Goal: Information Seeking & Learning: Find specific fact

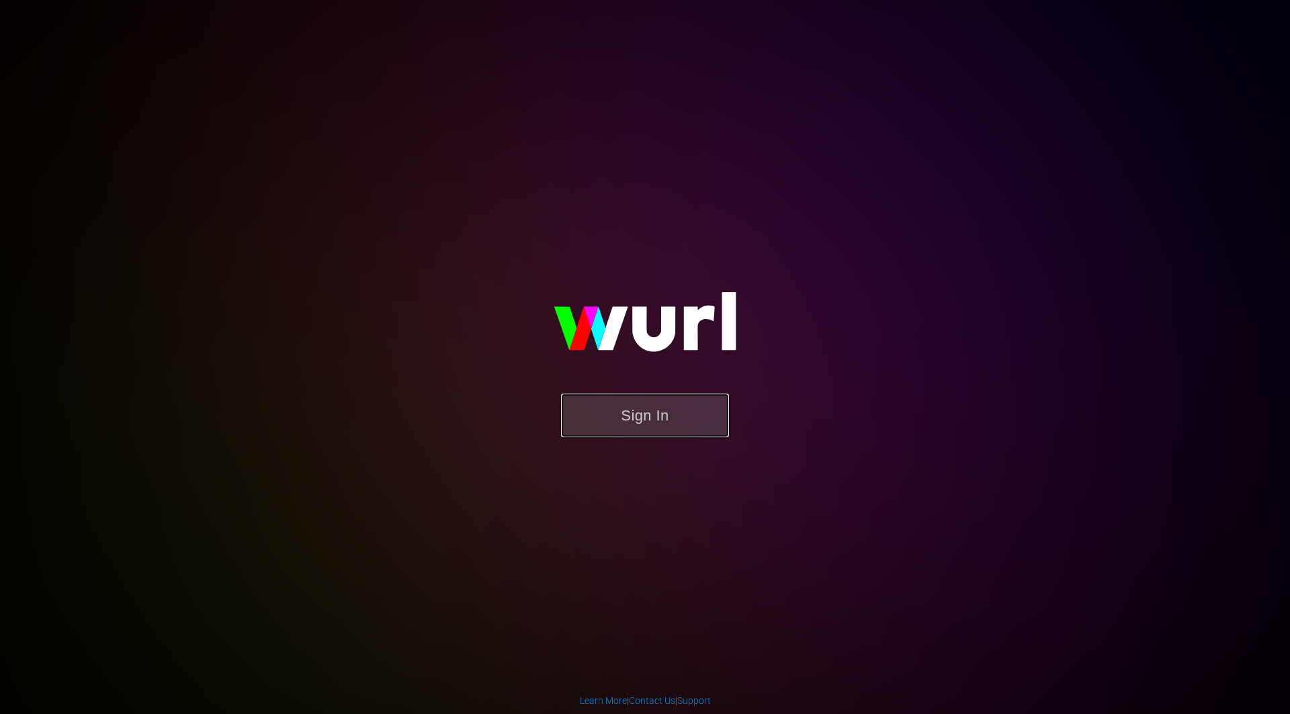
click at [647, 417] on button "Sign In" at bounding box center [645, 416] width 168 height 44
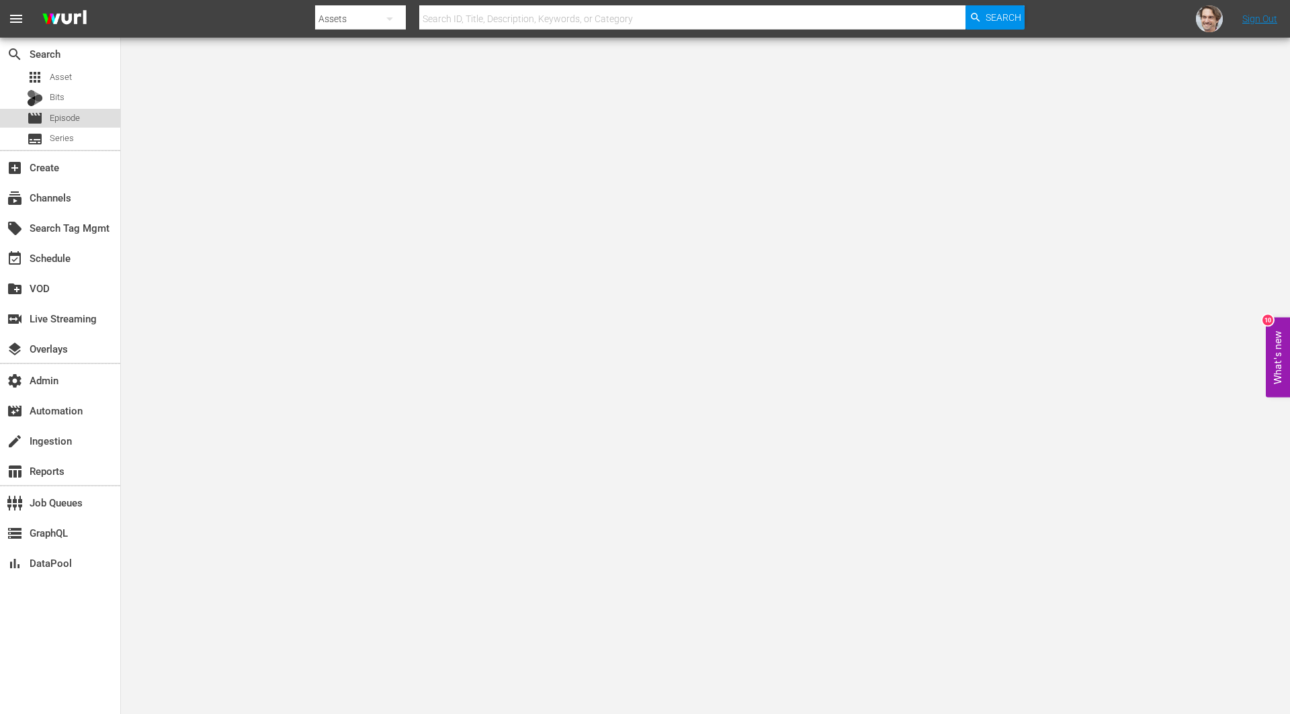
click at [67, 115] on span "Episode" at bounding box center [65, 118] width 30 height 13
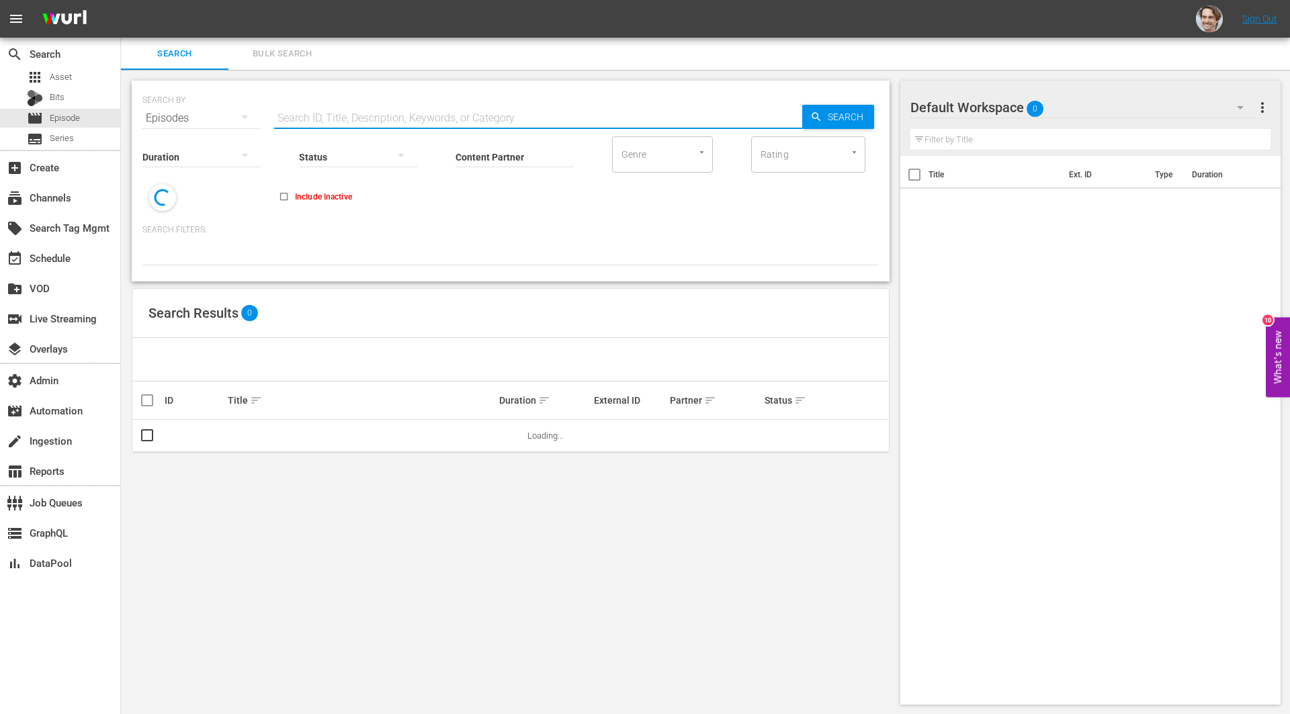
click at [451, 114] on input "text" at bounding box center [538, 118] width 528 height 32
paste input "26951636"
type input "26951636"
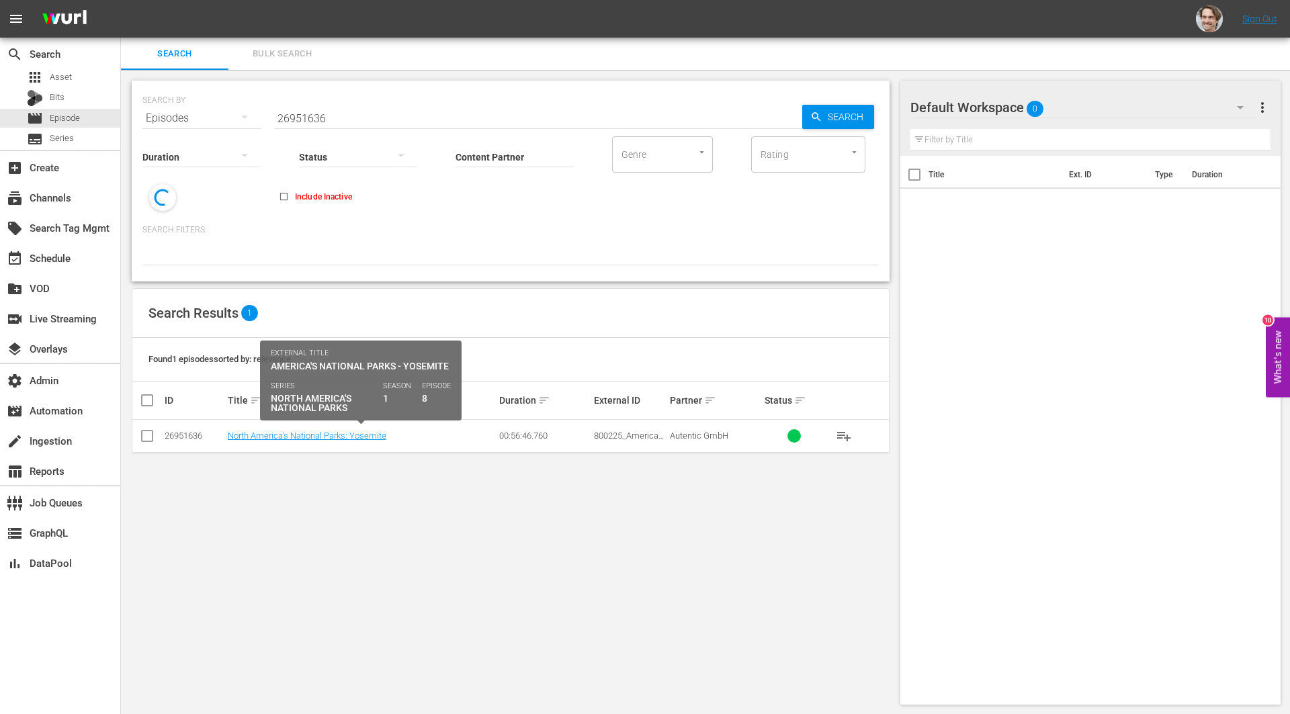
click at [451, 431] on div "North America's National Parks: Yosemite" at bounding box center [361, 436] width 267 height 10
click at [331, 433] on link "North America's National Parks: Yosemite" at bounding box center [307, 436] width 159 height 10
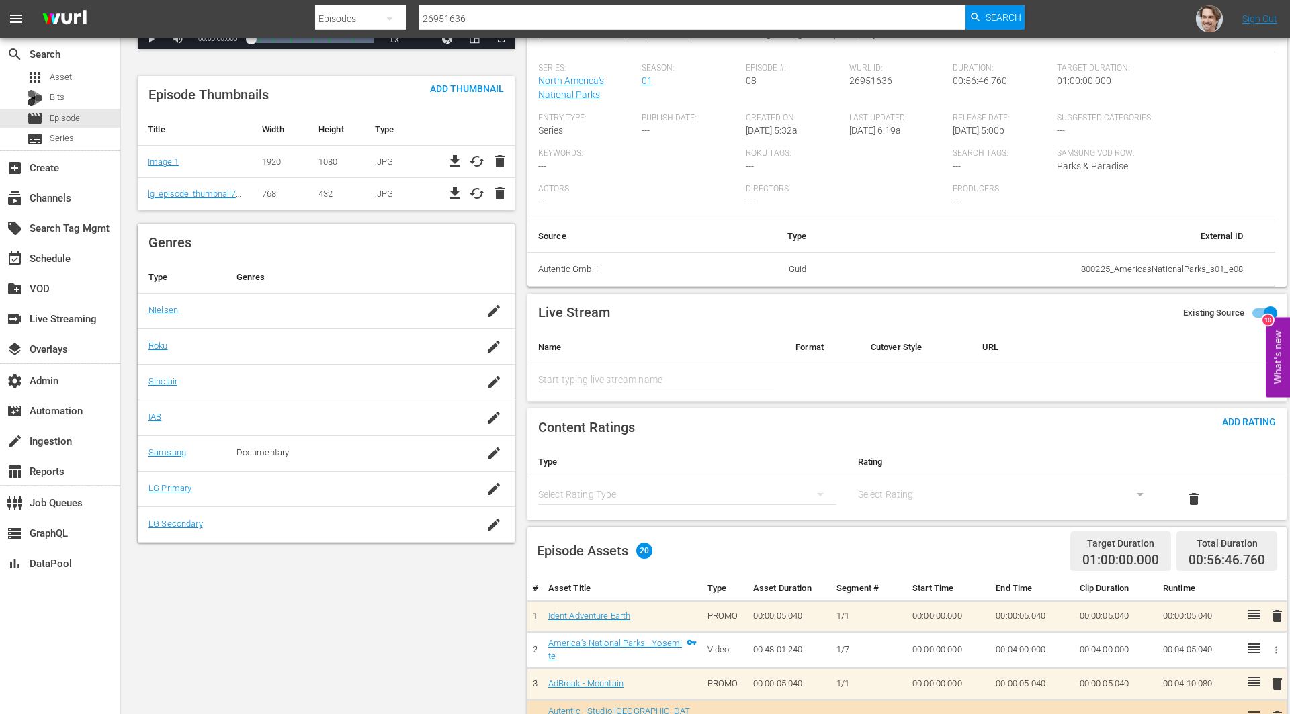
scroll to position [312, 0]
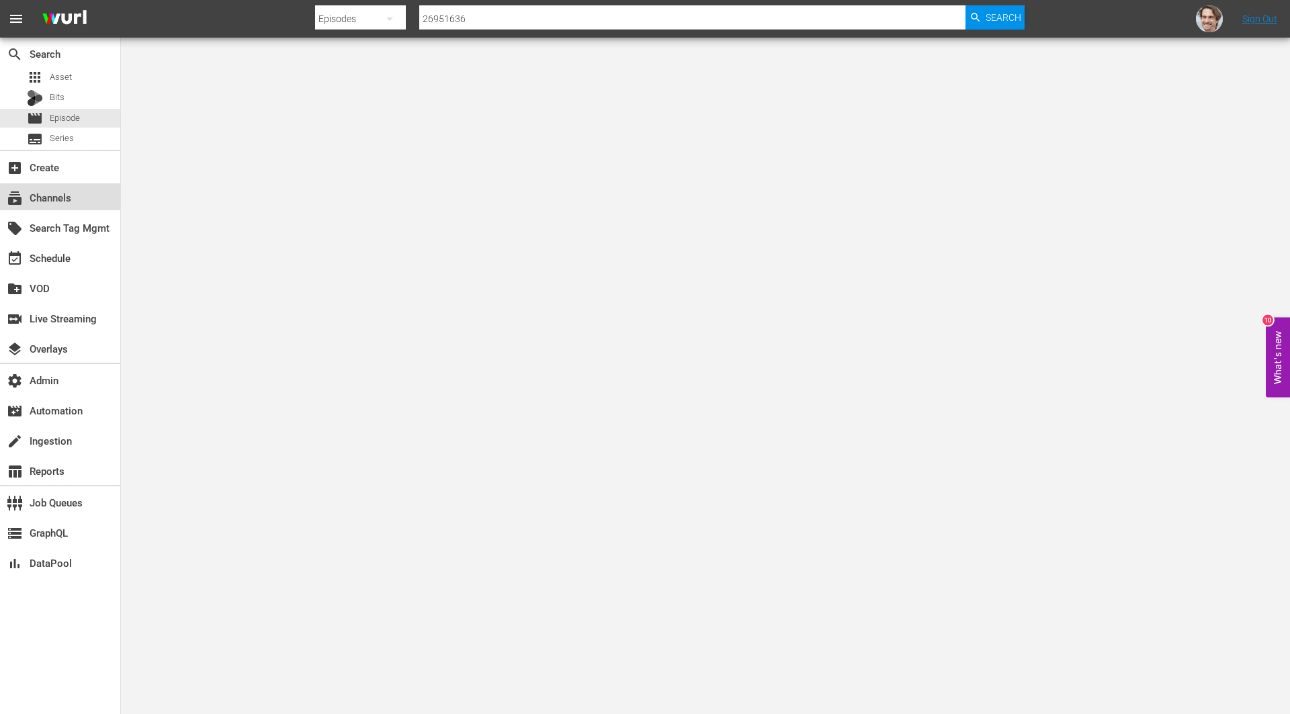
click at [62, 200] on div "subscriptions Channels" at bounding box center [37, 195] width 75 height 12
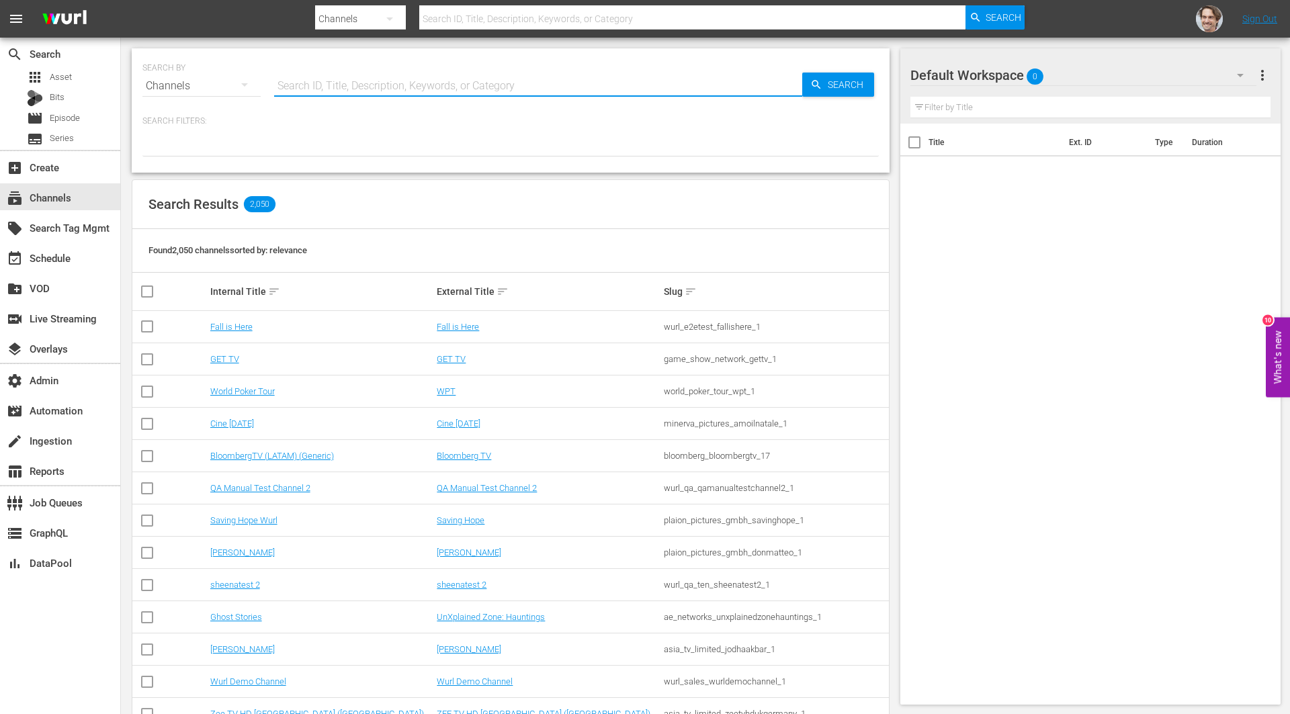
click at [433, 81] on input "text" at bounding box center [538, 86] width 528 height 32
type input "autentic tra"
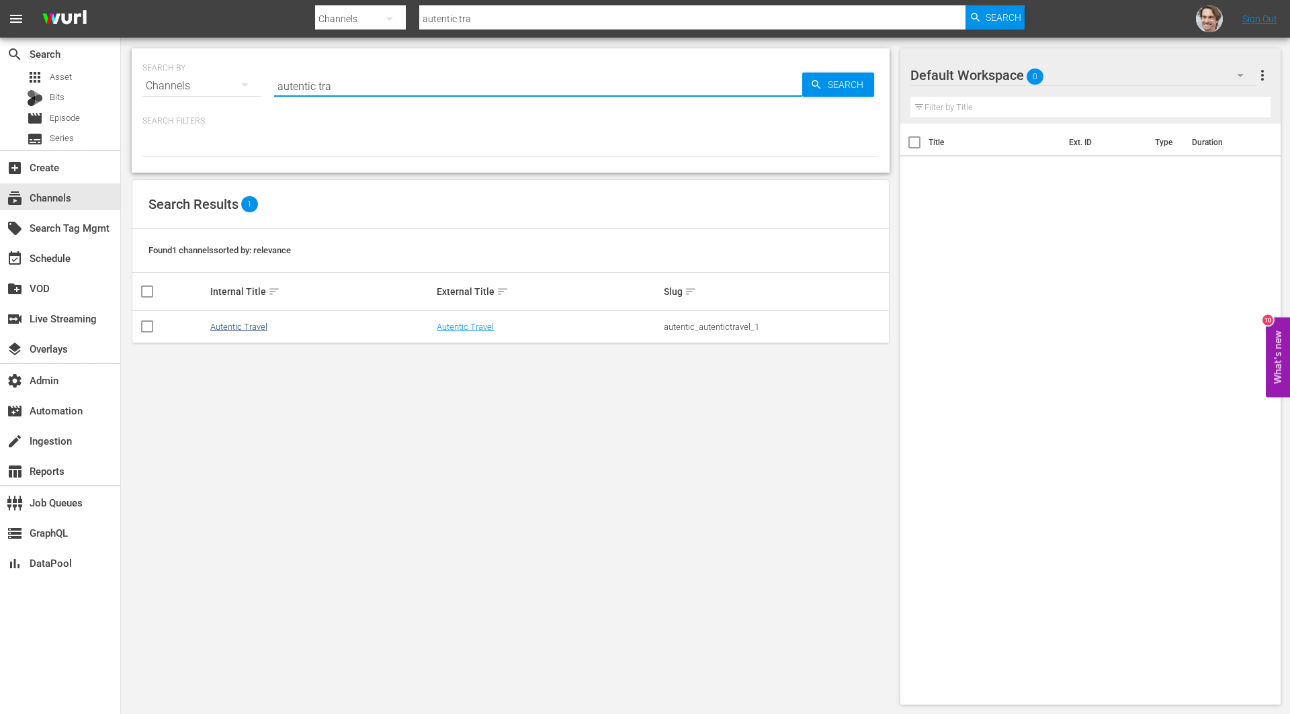
type input "autentic tra"
click at [251, 326] on link "Autentic Travel" at bounding box center [238, 327] width 57 height 10
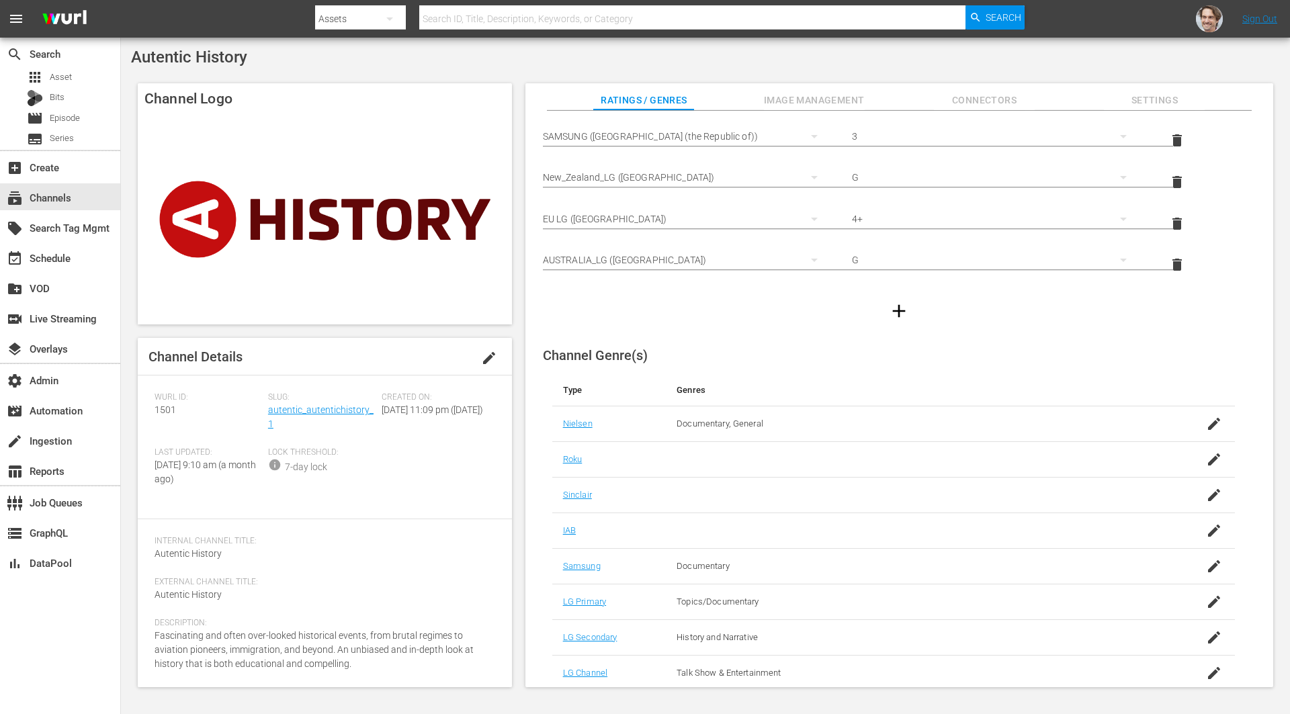
scroll to position [149, 0]
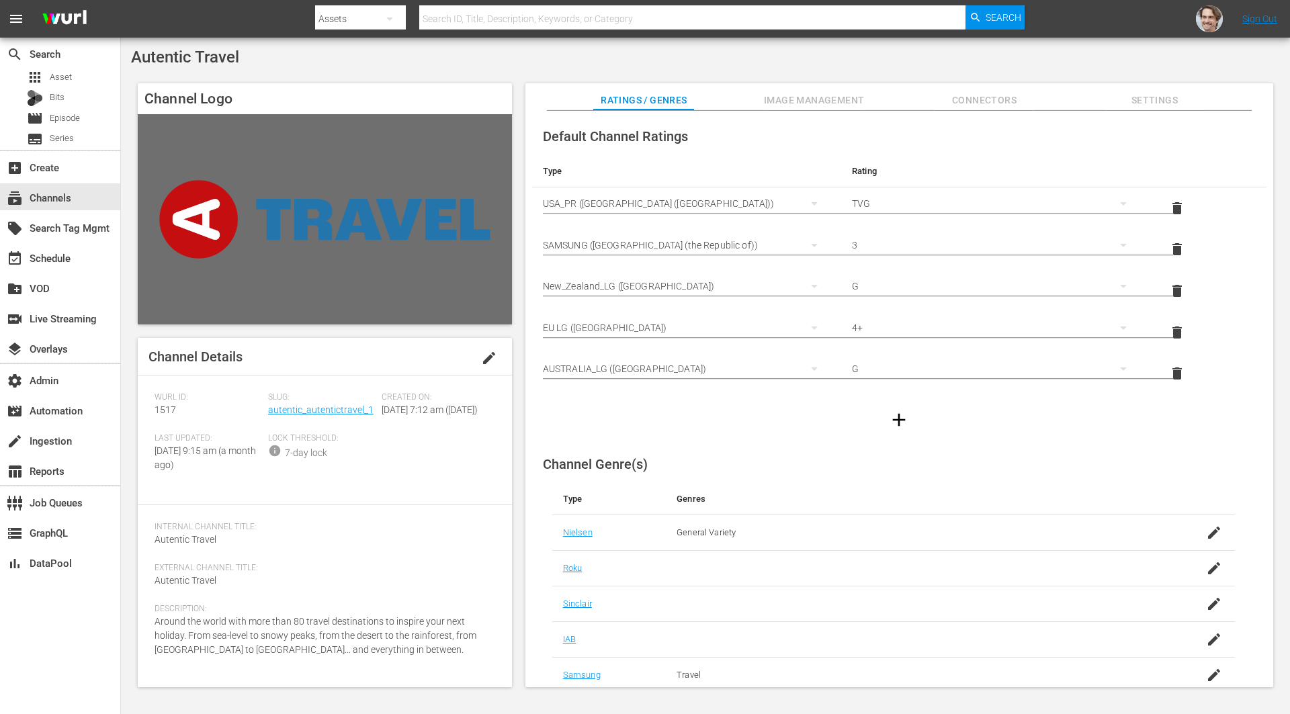
scroll to position [149, 0]
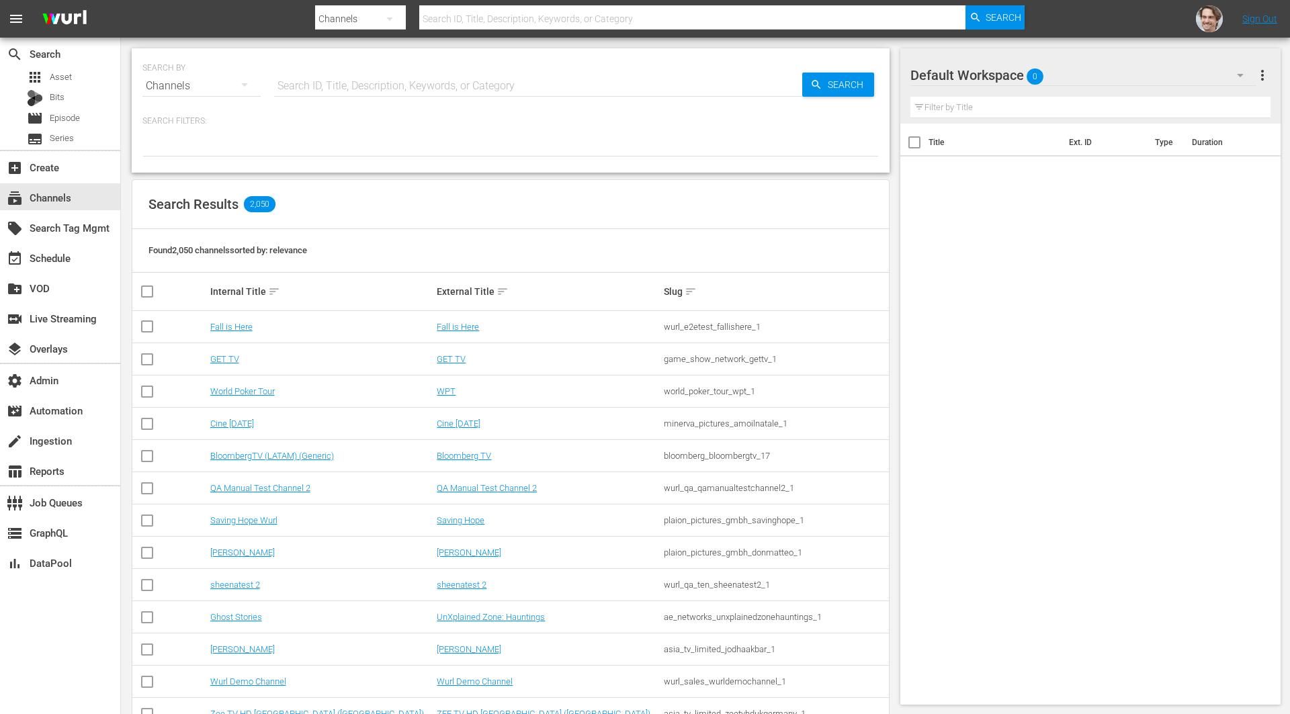
click at [425, 95] on div "Search ID, Title, Description, Keywords, or Category" at bounding box center [538, 86] width 528 height 32
paste input "40599710"
type input "40599710"
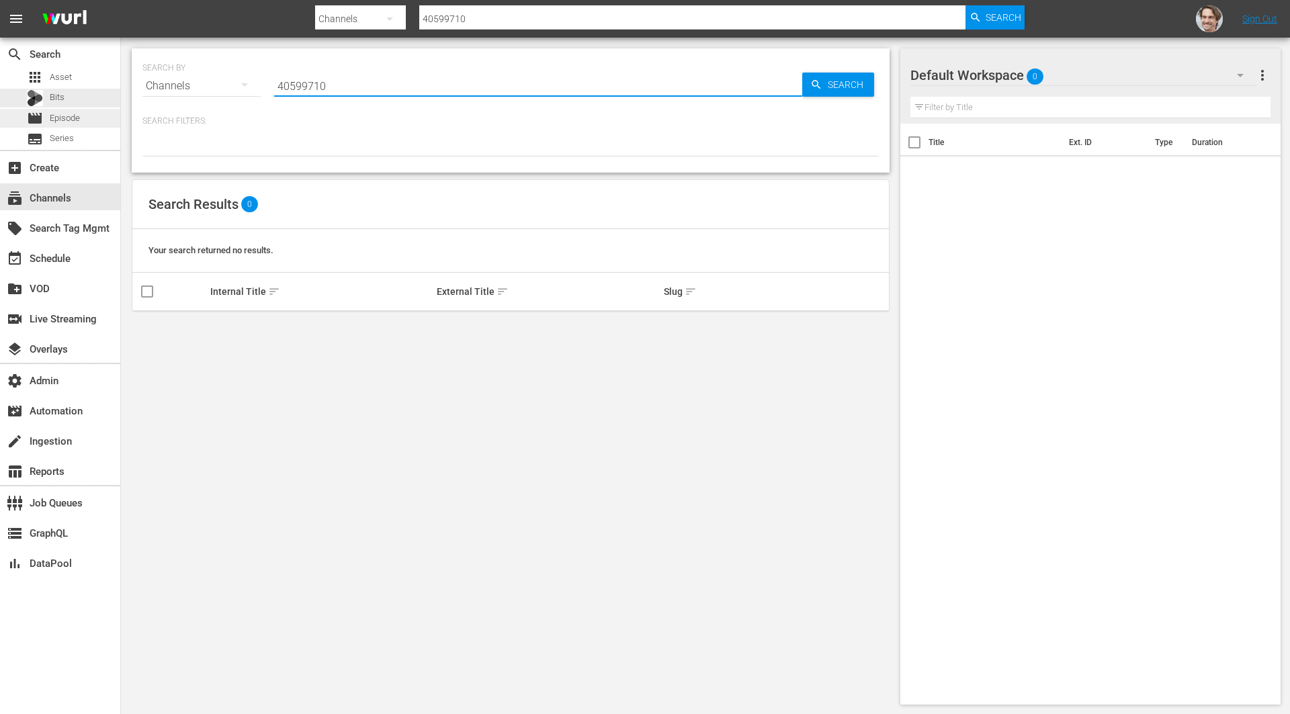
type input "40599710"
click at [85, 116] on div "movie Episode" at bounding box center [60, 118] width 120 height 19
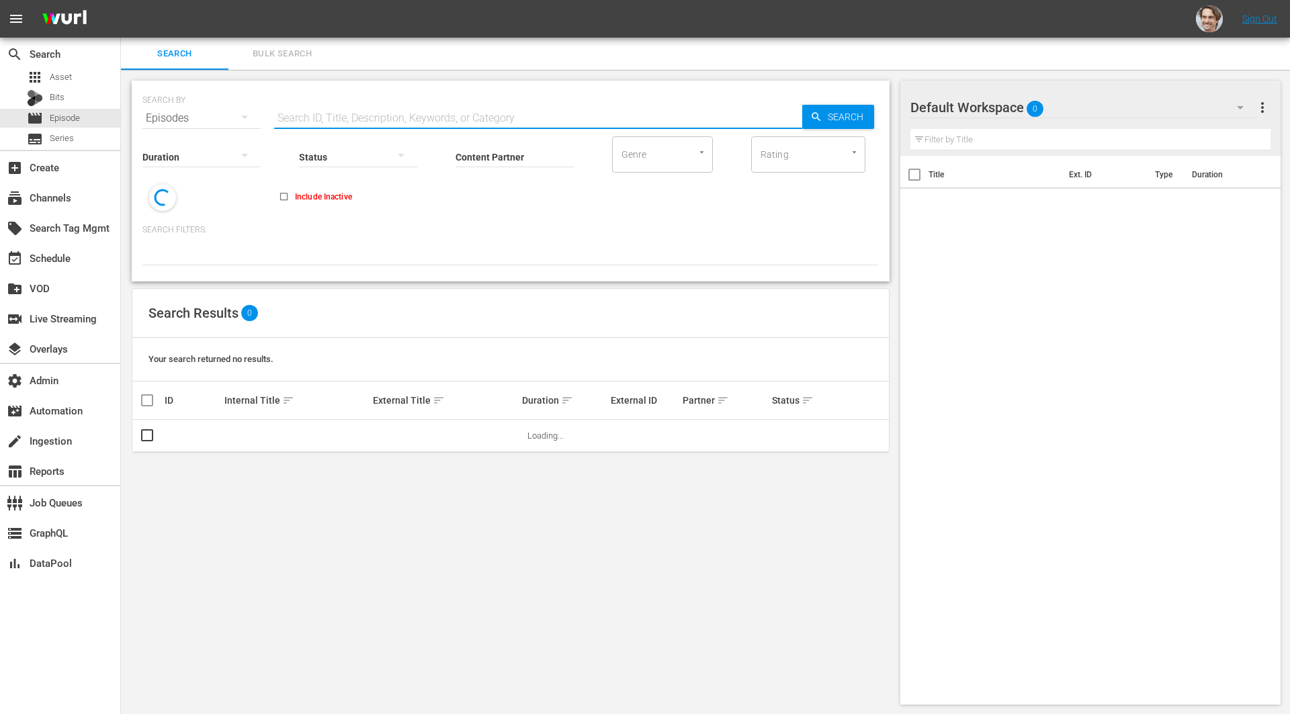
click at [425, 124] on input "text" at bounding box center [538, 118] width 528 height 32
paste input "40599710"
type input "40599710"
click at [283, 434] on link "Wild Life, Gentle Nature" at bounding box center [268, 436] width 89 height 10
